Goal: Information Seeking & Learning: Learn about a topic

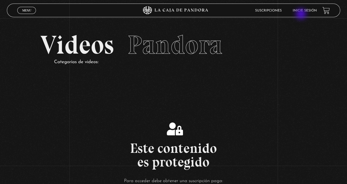
click at [301, 14] on li "Inicie sesión" at bounding box center [304, 10] width 24 height 8
click at [300, 12] on link "Inicie sesión" at bounding box center [304, 10] width 24 height 3
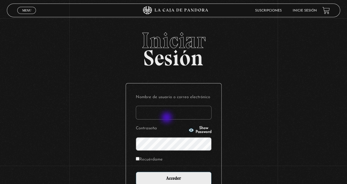
click at [166, 118] on input "Nombre de usuario o correo electrónico" at bounding box center [174, 113] width 76 height 14
type input "ema2025"
click at [136, 172] on input "Acceder" at bounding box center [174, 179] width 76 height 14
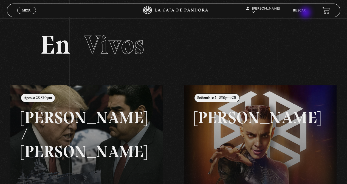
click at [305, 13] on li "Buscar" at bounding box center [299, 10] width 13 height 8
click at [305, 11] on link "Buscar" at bounding box center [299, 10] width 13 height 3
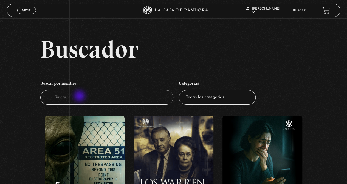
click at [80, 97] on input "Buscador" at bounding box center [106, 97] width 133 height 15
type input "el exo"
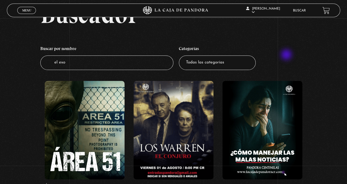
scroll to position [55, 0]
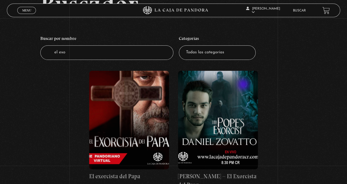
scroll to position [82, 0]
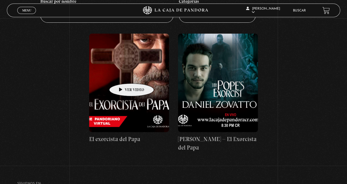
click at [123, 75] on figure at bounding box center [129, 83] width 80 height 99
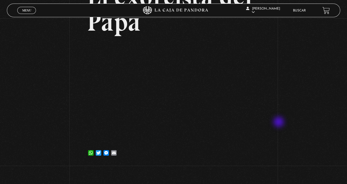
scroll to position [55, 0]
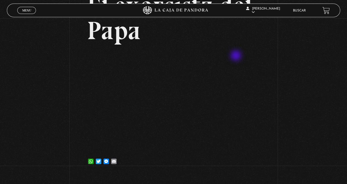
drag, startPoint x: 236, startPoint y: 56, endPoint x: 180, endPoint y: 38, distance: 59.5
click at [173, 34] on h2 "El exorcista del Papa" at bounding box center [173, 18] width 173 height 50
